Goal: Task Accomplishment & Management: Complete application form

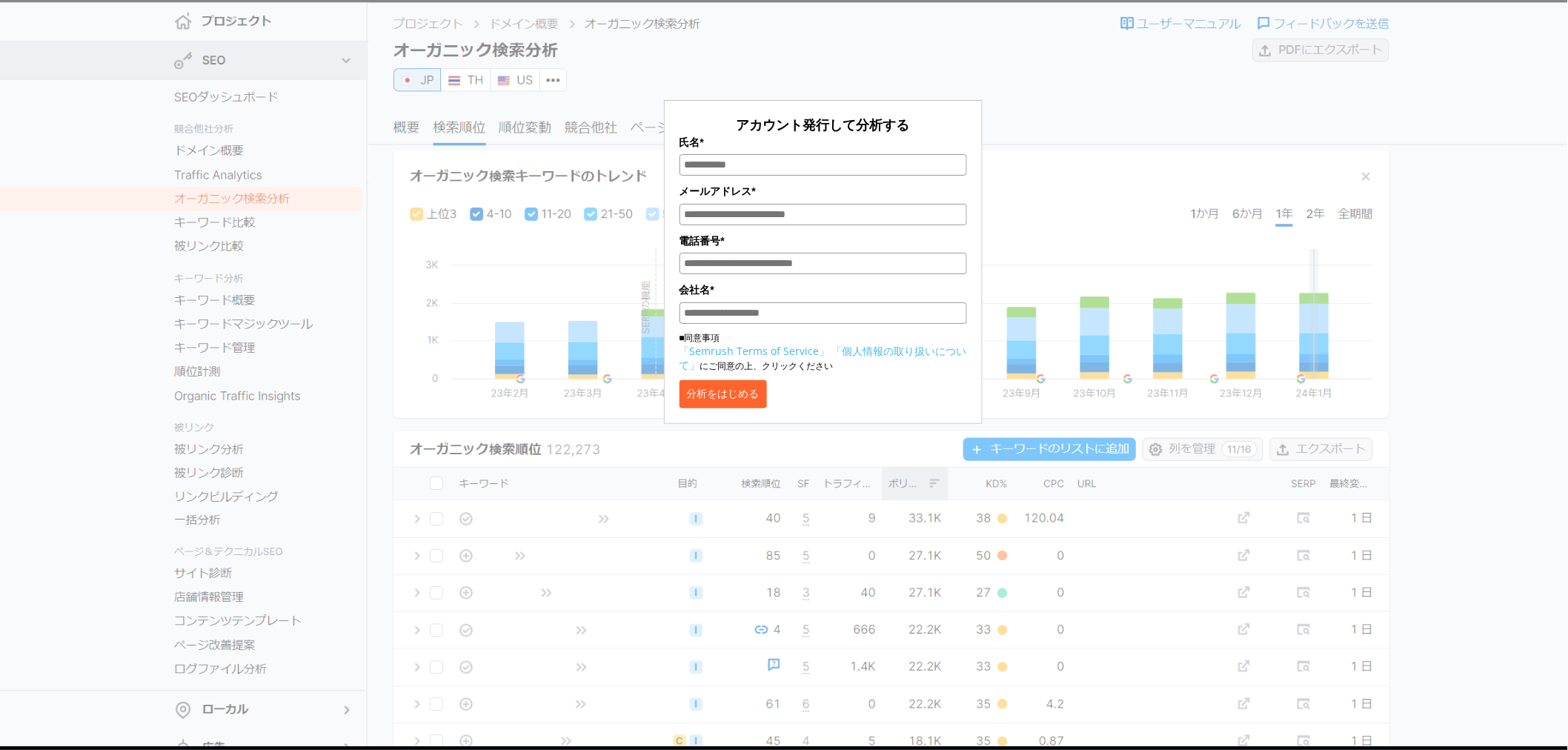
click at [782, 165] on input "氏名*" at bounding box center [823, 165] width 287 height 22
type input "****"
type input "**********"
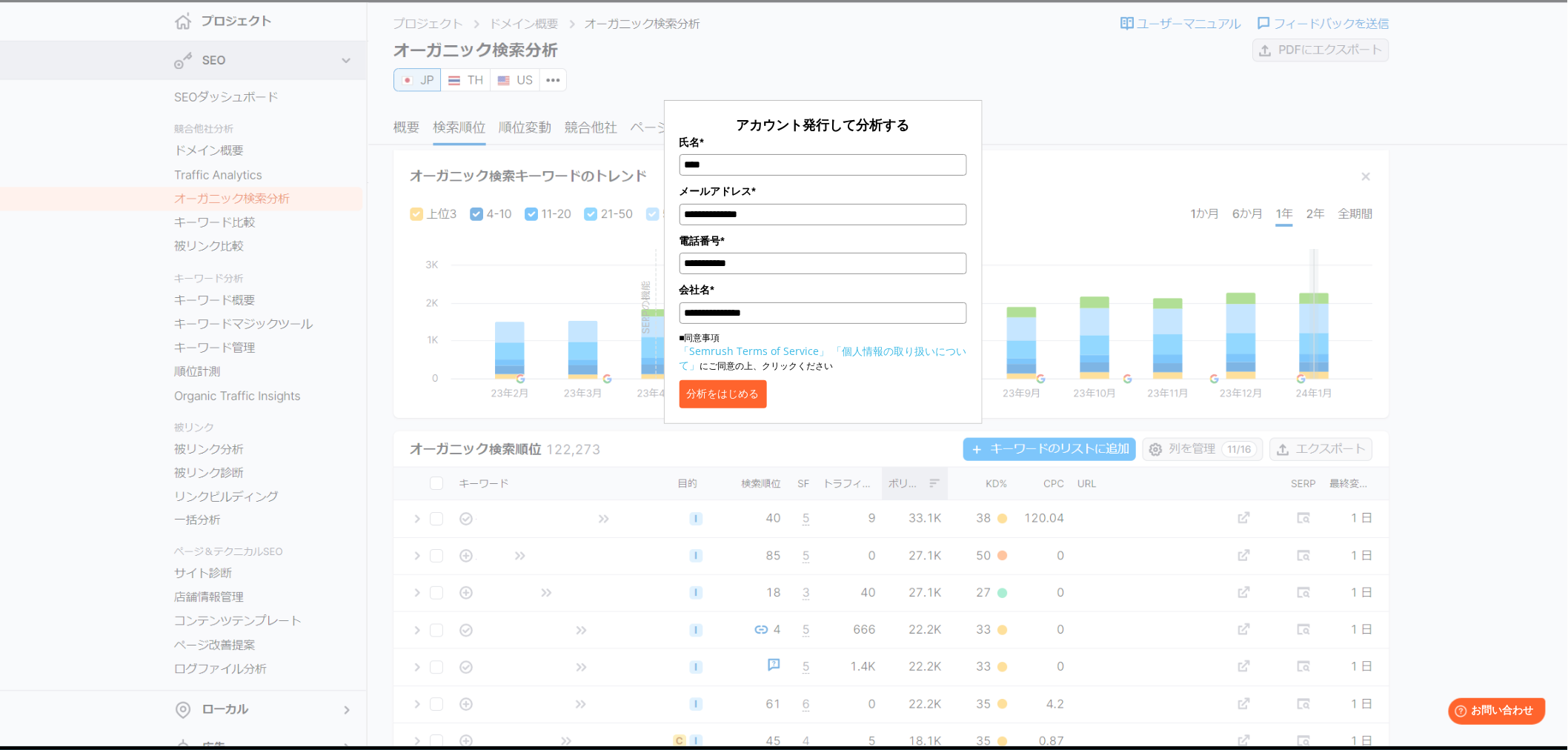
click at [766, 397] on button "分析をはじめる" at bounding box center [723, 394] width 87 height 28
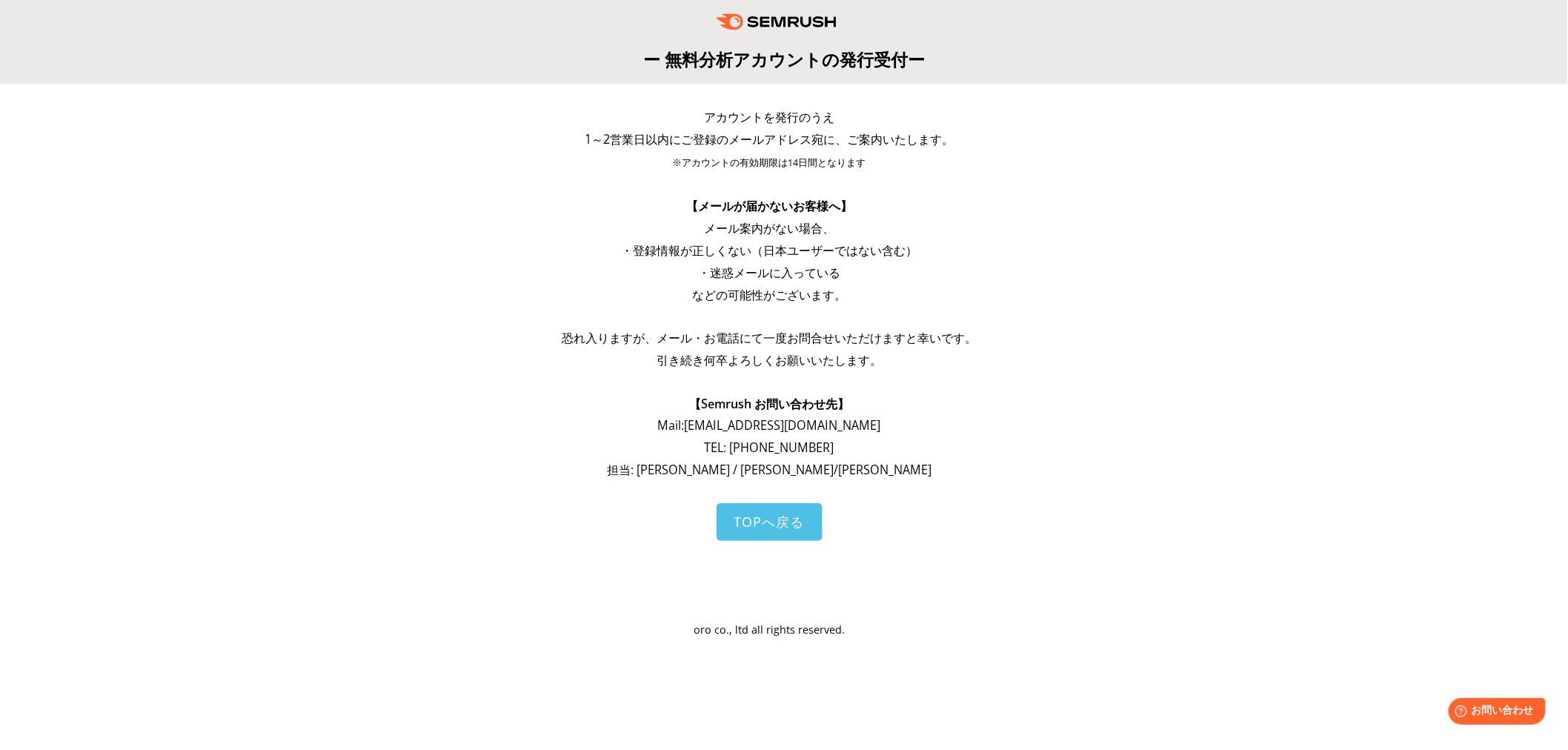
click at [940, 144] on span "1～2営業日以内にご登録のメールアドレス宛に、ご案内いたします。" at bounding box center [769, 139] width 369 height 17
click at [940, 165] on p "※アカウントの有効期限は14日間となります" at bounding box center [769, 162] width 563 height 24
click at [939, 175] on p at bounding box center [769, 185] width 563 height 22
click at [802, 524] on link "TOPへ戻る" at bounding box center [770, 522] width 106 height 38
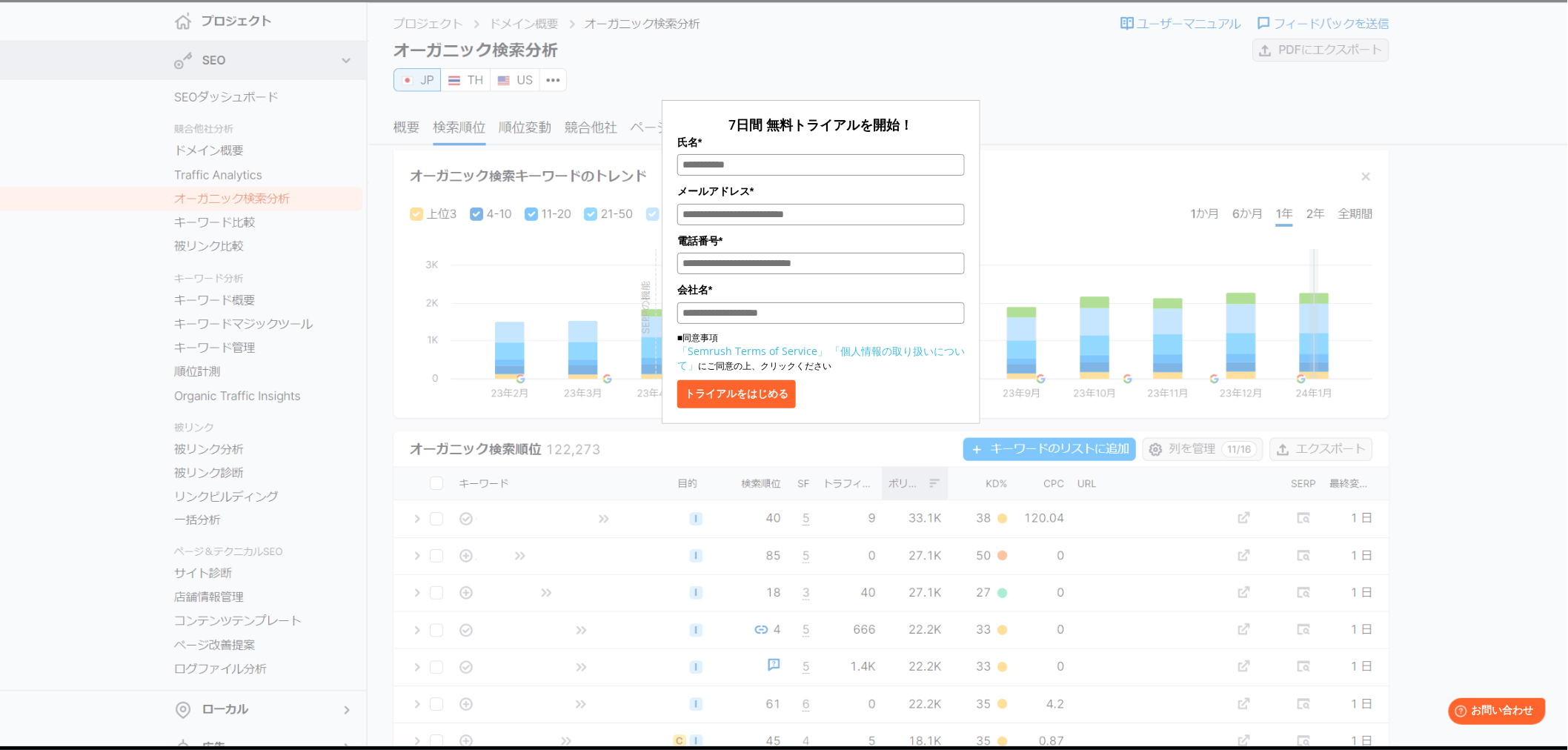
click at [1493, 292] on div "7日間 無料トライアルを開始！ 氏名* メールアドレス* 電話番号* 会社名* ■同意事項 「Semrush Terms of Service」 「個人情報の…" at bounding box center [823, 216] width 1349 height 417
click at [987, 83] on div "7日間 無料トライアルを開始！ 氏名* メールアドレス* 電話番号* 会社名* ■同意事項 「Semrush Terms of Service」 「個人情報の…" at bounding box center [820, 221] width 740 height 405
click at [1058, 85] on div "7日間 無料トライアルを開始！ 氏名* メールアドレス* 電話番号* 会社名* ■同意事項 「Semrush Terms of Service」 「個人情報の…" at bounding box center [820, 221] width 740 height 405
click at [965, 62] on div "7日間 無料トライアルを開始！ 氏名* メールアドレス* 電話番号* 会社名* ■同意事項 「Semrush Terms of Service」 「個人情報の…" at bounding box center [820, 221] width 740 height 405
click at [739, 347] on link "「Semrush Terms of Service」" at bounding box center [754, 351] width 150 height 14
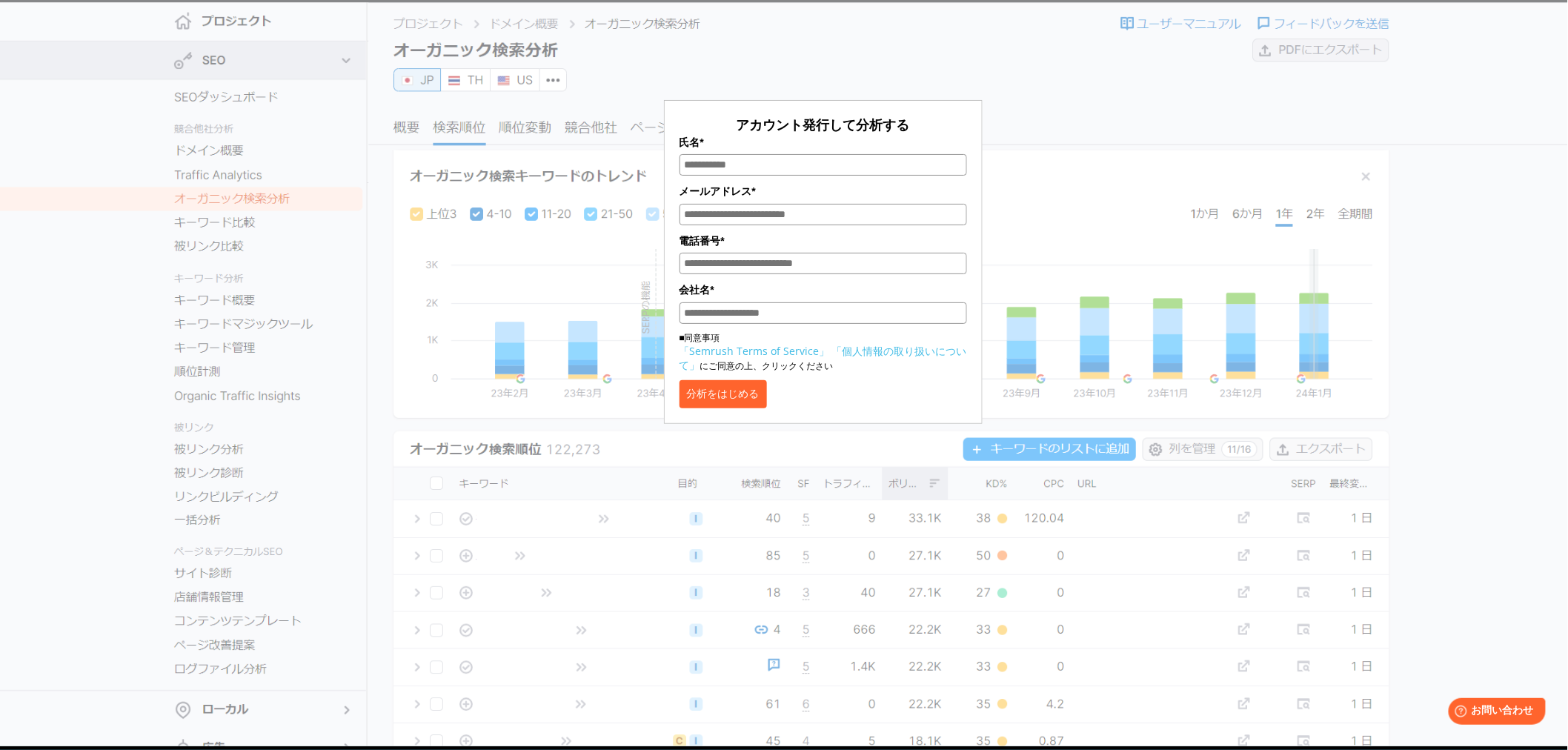
click at [1209, 134] on div "アカウント発行して分析する 氏名* メールアドレス* 電話番号* 会社名* ■同意事項 「Semrush Terms of Service」 「個人情報の取り…" at bounding box center [823, 216] width 1349 height 417
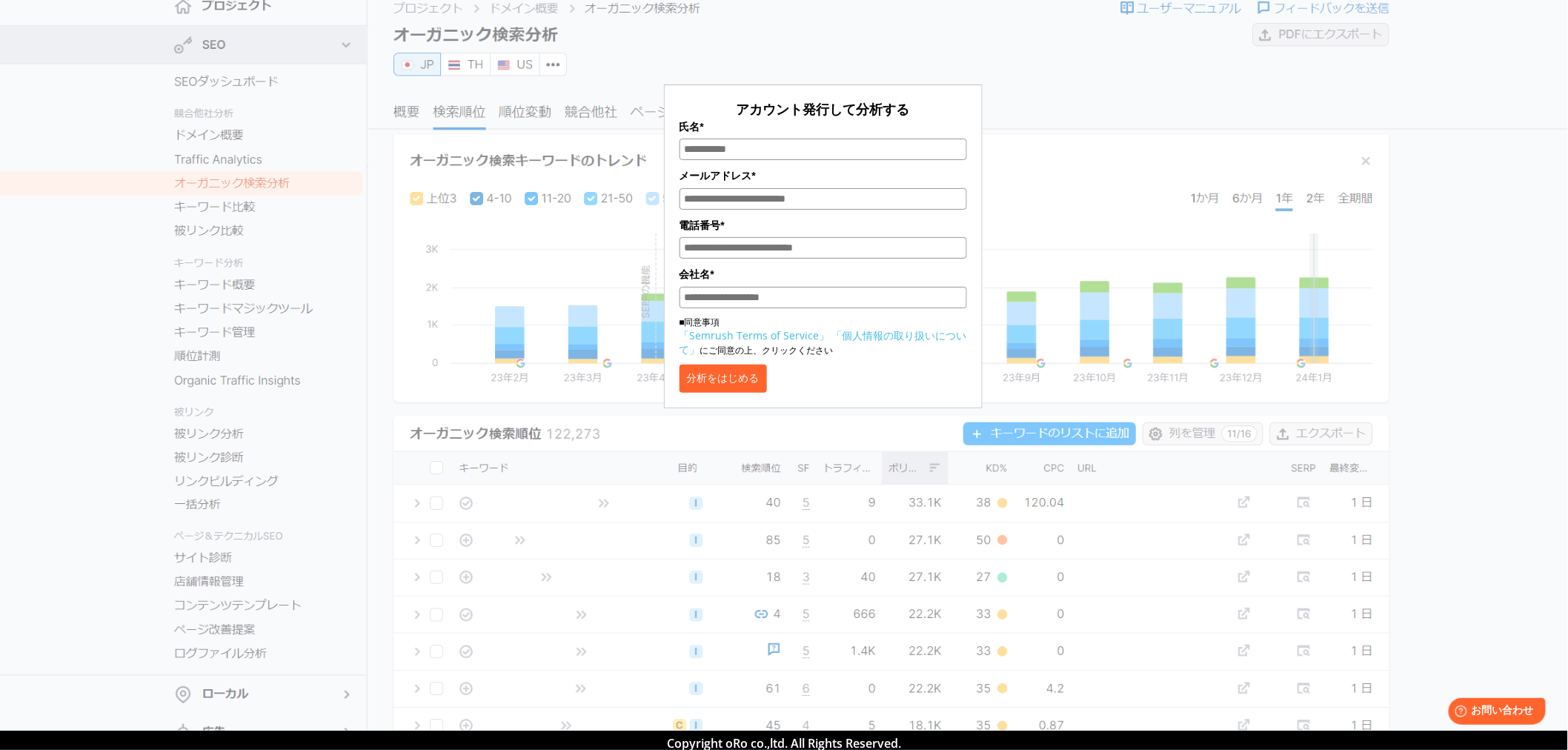
scroll to position [5, 0]
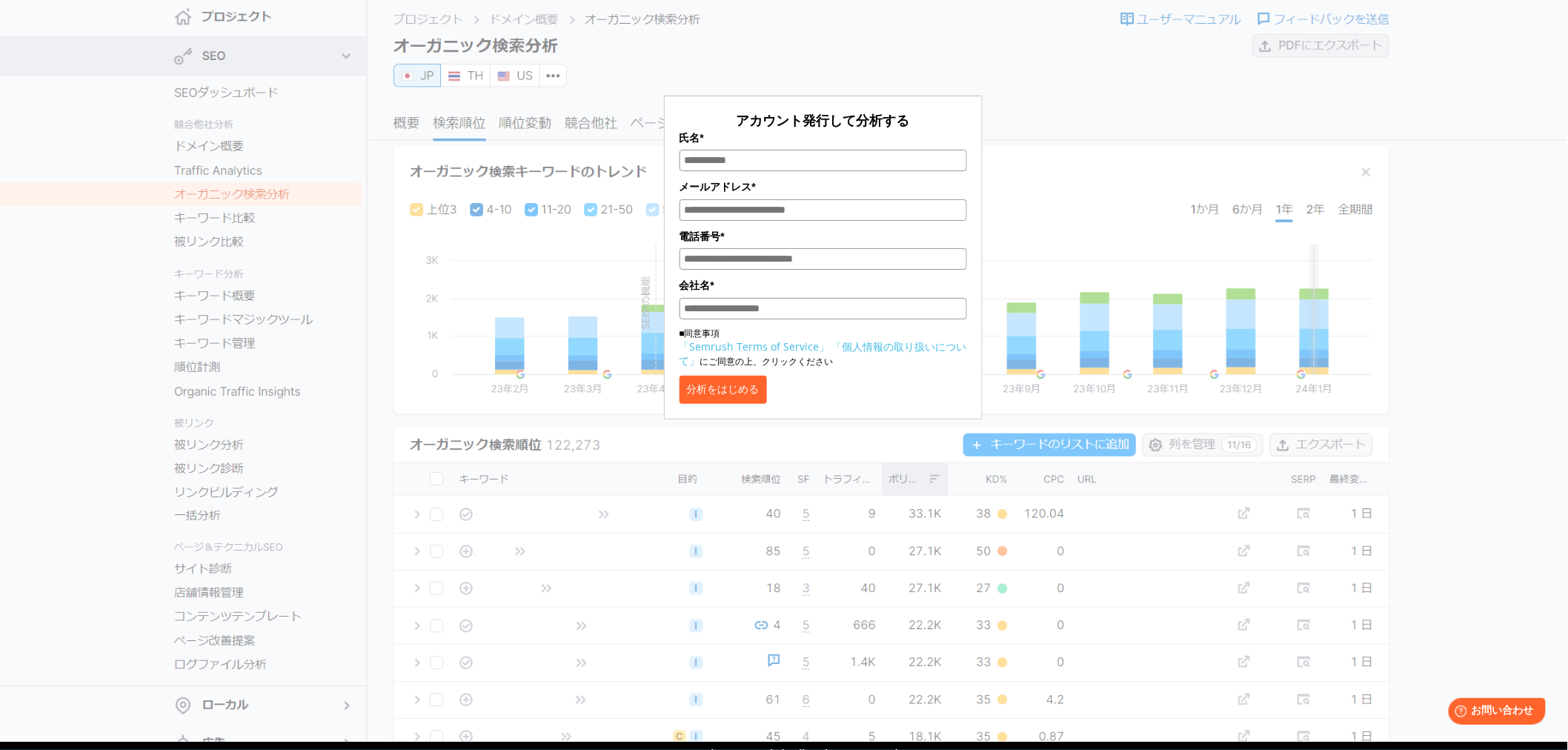
click at [710, 390] on button "分析をはじめる" at bounding box center [723, 389] width 87 height 28
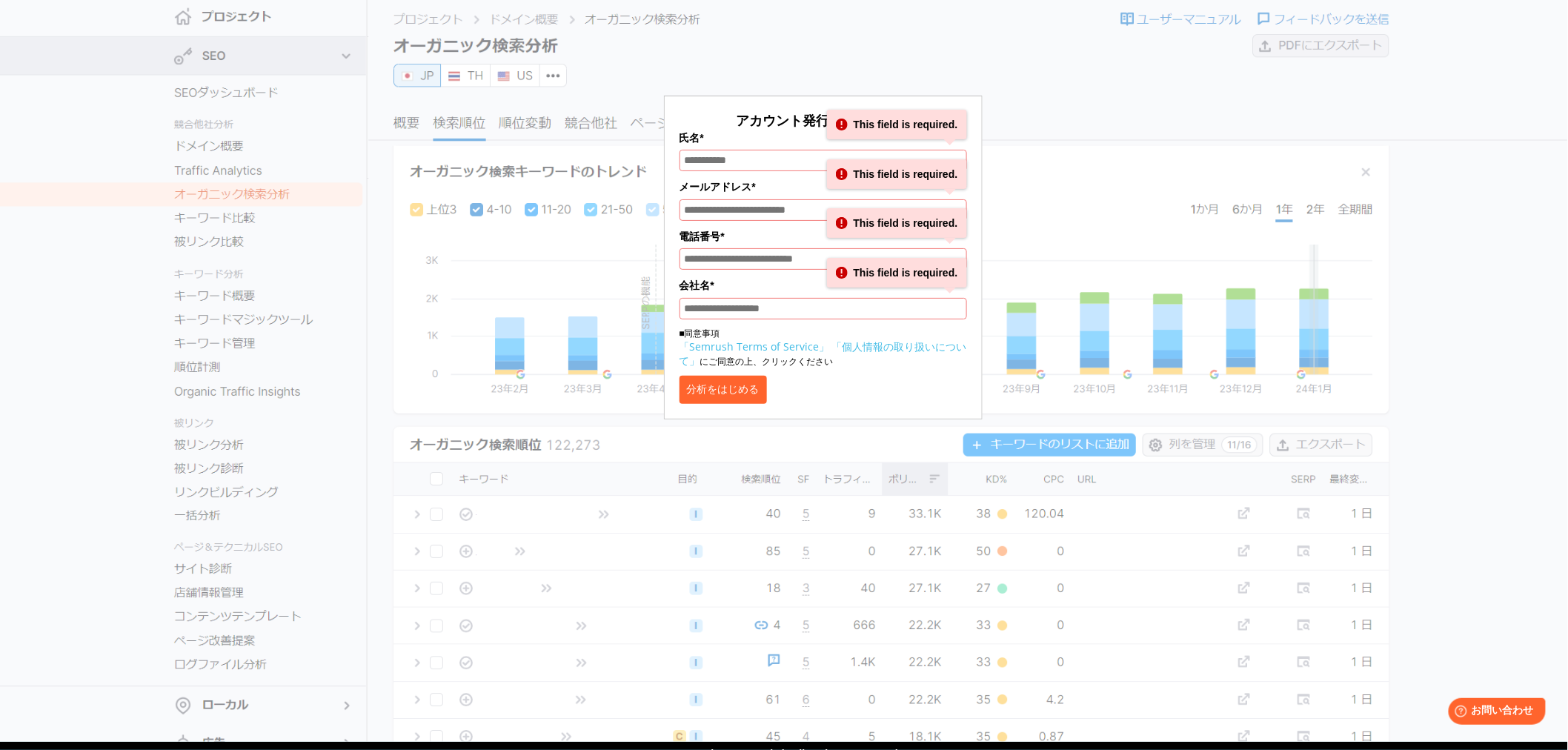
click at [735, 156] on input "氏名*" at bounding box center [823, 161] width 287 height 22
click at [737, 159] on input "氏名*" at bounding box center [823, 161] width 287 height 22
click at [898, 57] on div "アカウント発行して分析する 氏名* This field is required. メールアドレス* This field is required. 電話番号…" at bounding box center [823, 216] width 740 height 405
click at [1059, 114] on div "アカウント発行して分析する 氏名* This field is required. メールアドレス* This field is required. 電話番号…" at bounding box center [823, 216] width 740 height 405
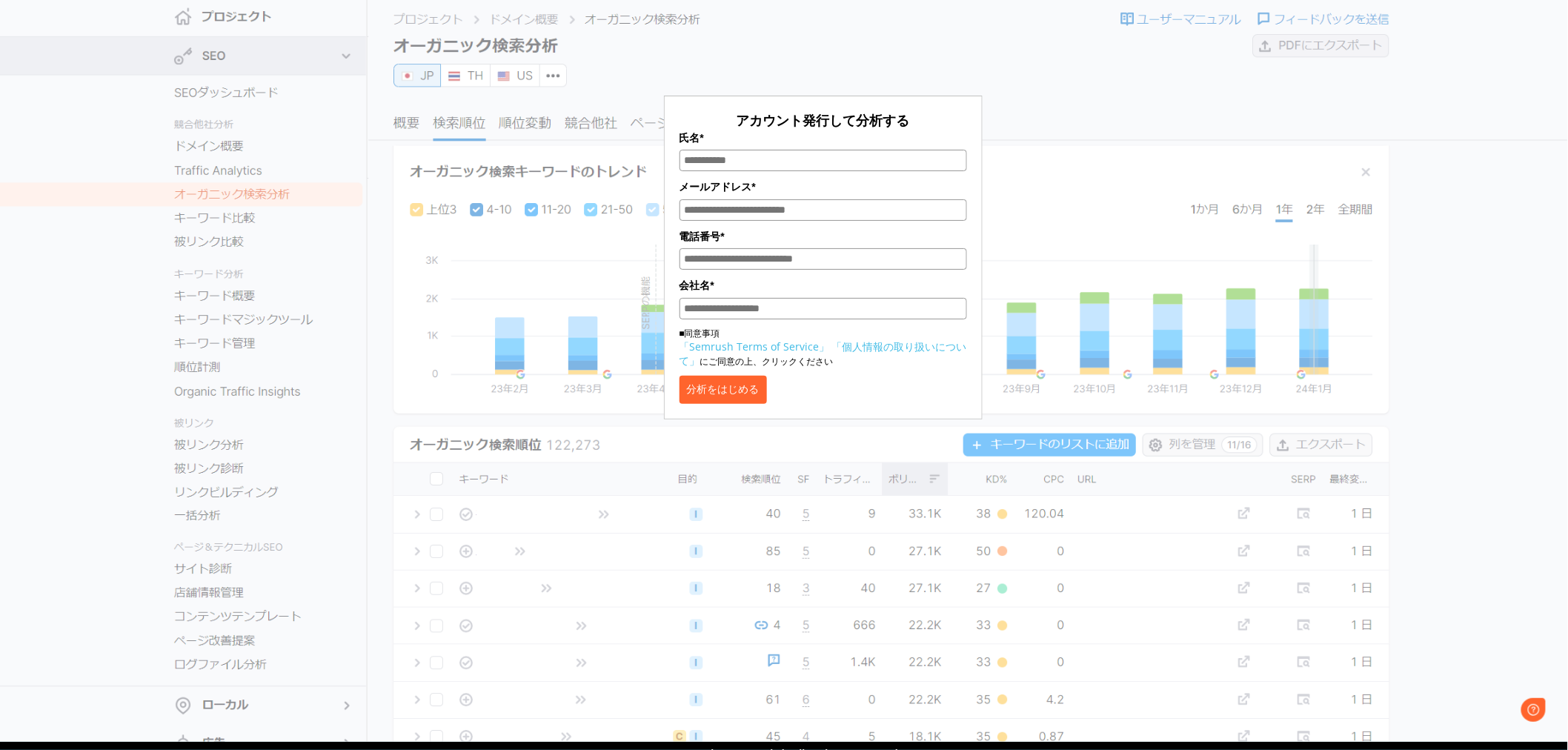
click at [1026, 86] on div "アカウント発行して分析する 氏名* メールアドレス* 電話番号* 会社名* ■同意事項 「Semrush Terms of Service」 「個人情報の取り…" at bounding box center [823, 216] width 740 height 405
click at [961, 77] on div "アカウント発行して分析する 氏名* メールアドレス* 電話番号* 会社名* ■同意事項 「Semrush Terms of Service」 「個人情報の取り…" at bounding box center [823, 248] width 319 height 342
